Goal: Task Accomplishment & Management: Manage account settings

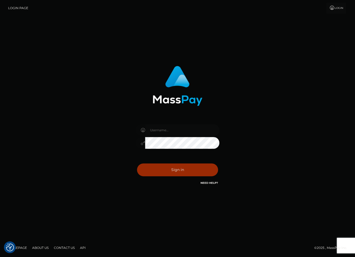
type input "[PERSON_NAME][DOMAIN_NAME]"
click at [174, 168] on button "Sign in" at bounding box center [177, 170] width 81 height 13
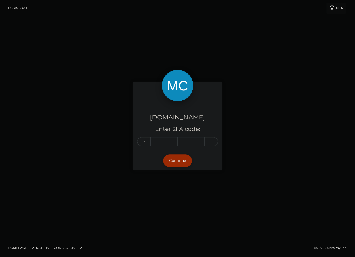
type input "5"
type input "2"
type input "5"
type input "0"
type input "5"
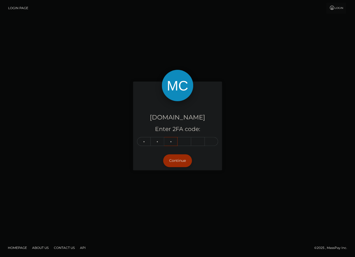
type input "0"
type input "5"
type input "9"
type input "8"
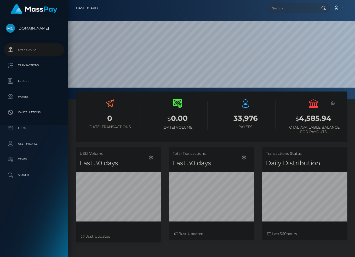
scroll to position [93, 85]
